Goal: Transaction & Acquisition: Purchase product/service

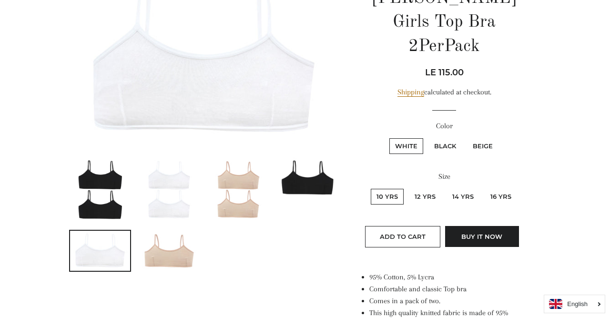
scroll to position [135, 0]
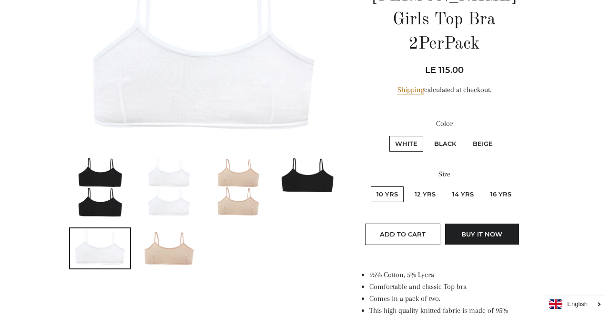
click at [474, 136] on label "Beige" at bounding box center [482, 144] width 31 height 16
click at [466, 134] on input "Beige" at bounding box center [466, 134] width 0 height 0
radio input "true"
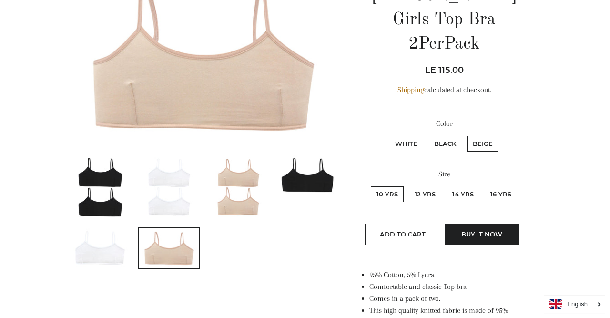
click at [416, 136] on label "White" at bounding box center [406, 144] width 34 height 16
click at [388, 134] on input "White" at bounding box center [388, 134] width 0 height 0
radio input "true"
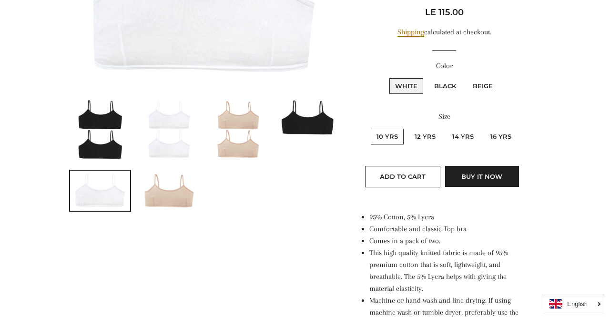
scroll to position [156, 0]
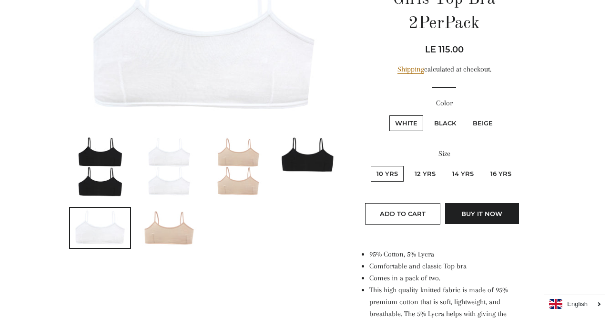
click at [480, 115] on label "Beige" at bounding box center [482, 123] width 31 height 16
click at [466, 114] on input "Beige" at bounding box center [466, 114] width 0 height 0
radio input "true"
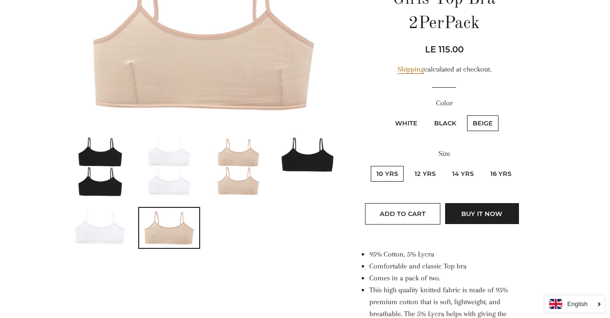
click at [233, 169] on img at bounding box center [238, 166] width 51 height 64
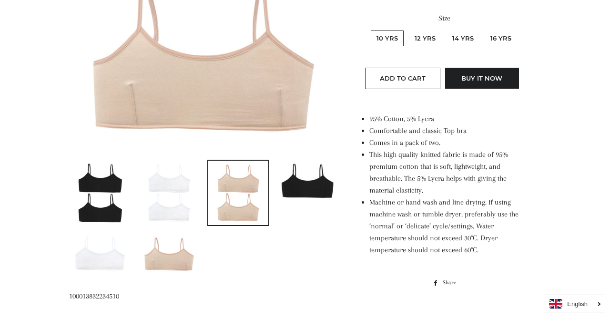
scroll to position [288, 0]
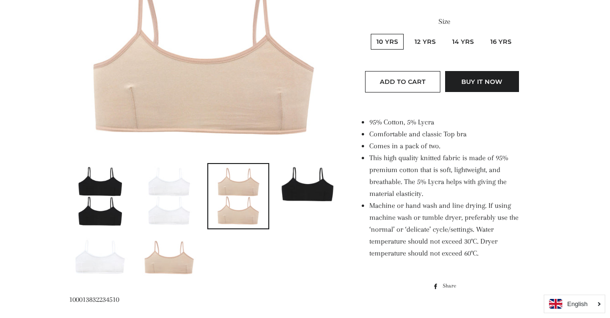
click at [176, 255] on img at bounding box center [169, 257] width 60 height 40
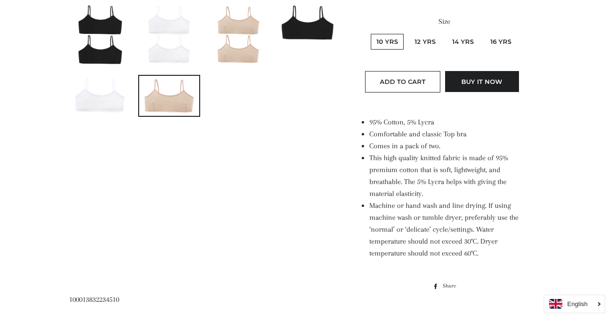
click at [233, 45] on img at bounding box center [238, 34] width 51 height 64
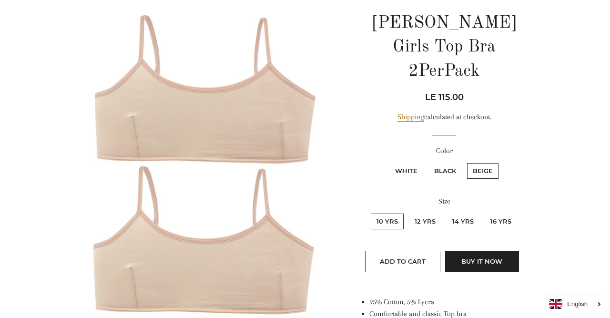
scroll to position [113, 0]
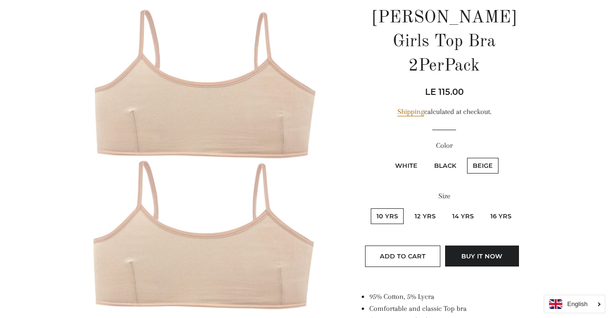
click at [494, 208] on label "16 Yrs" at bounding box center [501, 216] width 32 height 16
click at [484, 207] on Yrs "16 Yrs" at bounding box center [483, 207] width 0 height 0
radio Yrs "true"
